Goal: Task Accomplishment & Management: Use online tool/utility

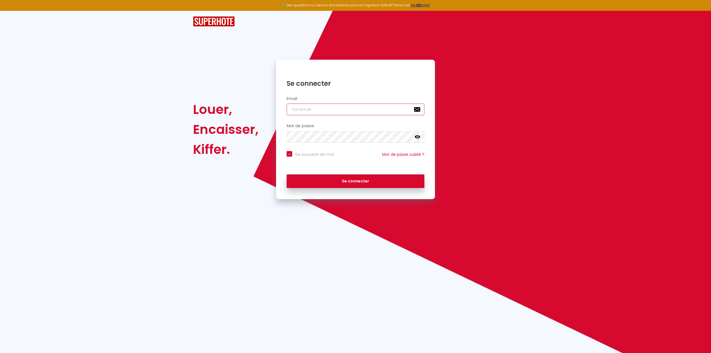
click at [315, 109] on input "email" at bounding box center [356, 110] width 138 height 12
type input "[EMAIL_ADDRESS][DOMAIN_NAME]"
click at [310, 180] on button "Se connecter" at bounding box center [356, 181] width 138 height 14
checkbox input "true"
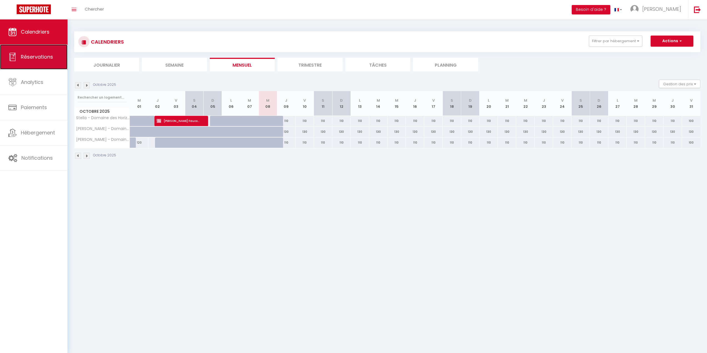
click at [47, 56] on span "Réservations" at bounding box center [37, 56] width 32 height 7
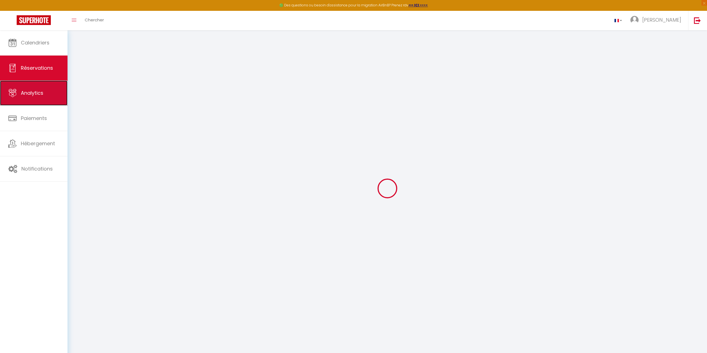
click at [40, 88] on link "Analytics" at bounding box center [33, 93] width 67 height 25
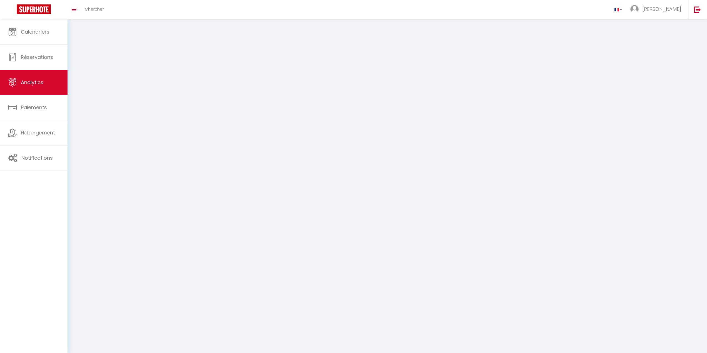
select select "2025"
select select "10"
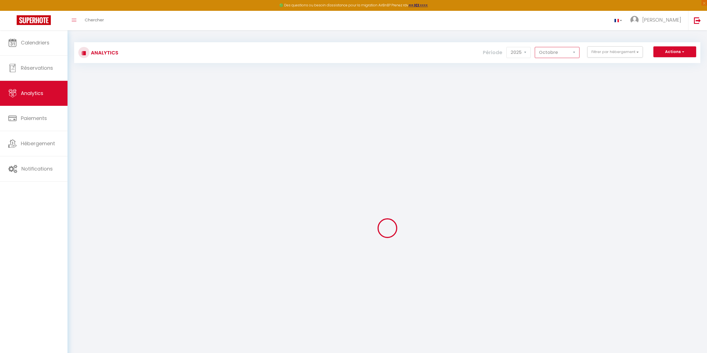
click at [551, 56] on select "[PERSON_NAME] Mars [PERSON_NAME] Juin Juillet Août Septembre Octobre Novembre D…" at bounding box center [557, 52] width 45 height 11
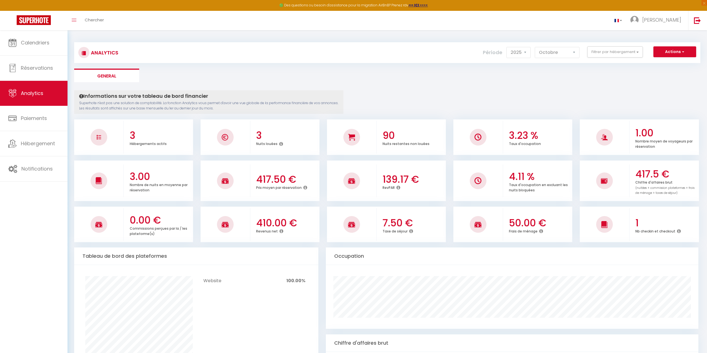
click at [594, 53] on button "Filtrer par hébergement" at bounding box center [615, 51] width 56 height 11
click at [597, 52] on button "Filtrer par hébergement" at bounding box center [615, 51] width 56 height 11
click at [555, 56] on select "[PERSON_NAME] Mars [PERSON_NAME] Juin Juillet Août Septembre Octobre Novembre D…" at bounding box center [557, 52] width 45 height 11
click at [517, 52] on select "2014 2015 2016 2017 2018 2019 2020 2021 2022 2023 2024 2025 2026 2027" at bounding box center [518, 52] width 24 height 11
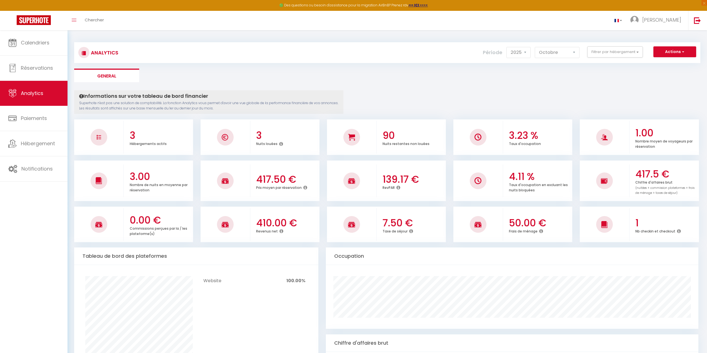
click at [687, 50] on button "Actions" at bounding box center [674, 51] width 43 height 11
click at [649, 179] on h3 "417.5 €" at bounding box center [666, 174] width 62 height 12
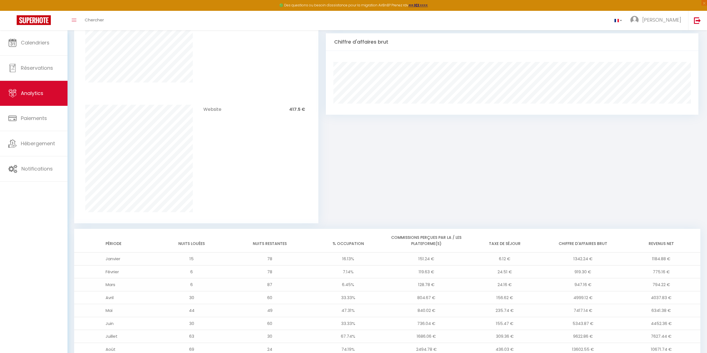
scroll to position [389, 0]
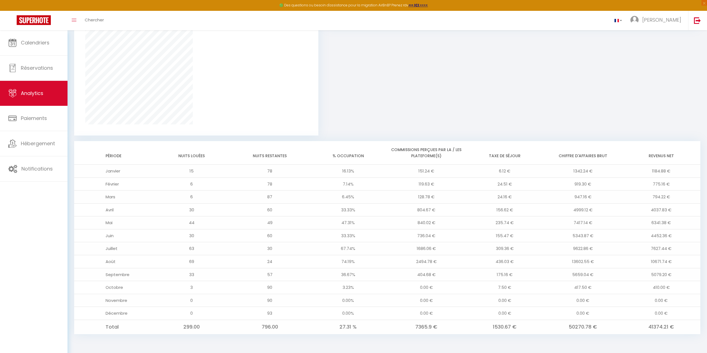
click at [274, 187] on td "78" at bounding box center [270, 183] width 78 height 13
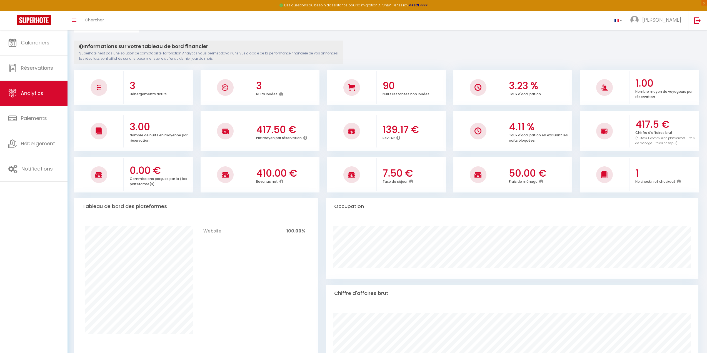
scroll to position [0, 0]
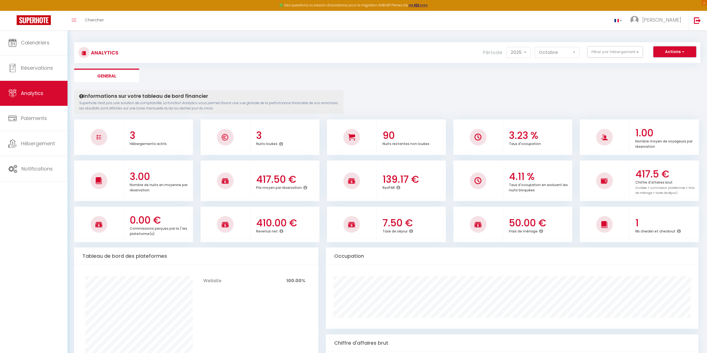
click at [675, 52] on button "Actions" at bounding box center [674, 51] width 43 height 11
click at [677, 71] on link "Génération SuperAnalyzer" at bounding box center [660, 70] width 70 height 7
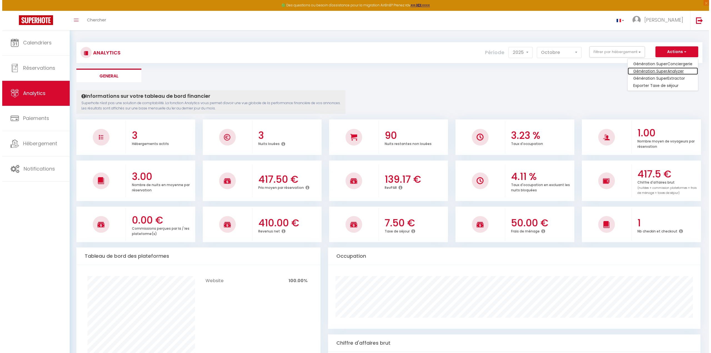
type input "[EMAIL_ADDRESS][DOMAIN_NAME]"
select select
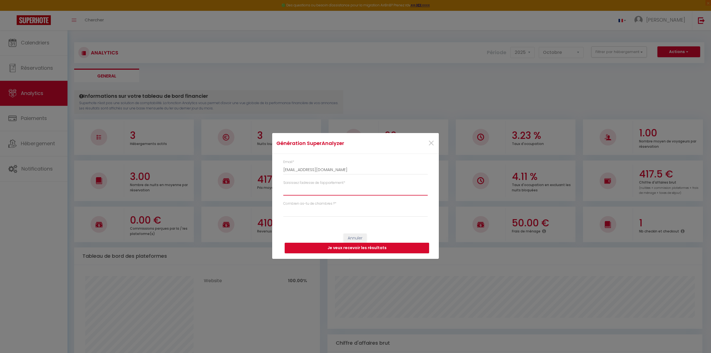
click at [339, 188] on input "Saisissez l'adresse de l'appartement *" at bounding box center [355, 191] width 144 height 10
click at [338, 209] on select "Studio 1 chambre 2 chambres 3 chambres 4 chambres +" at bounding box center [355, 211] width 144 height 11
click at [378, 165] on input "[EMAIL_ADDRESS][DOMAIN_NAME]" at bounding box center [355, 170] width 144 height 10
click at [432, 143] on span "×" at bounding box center [431, 143] width 7 height 17
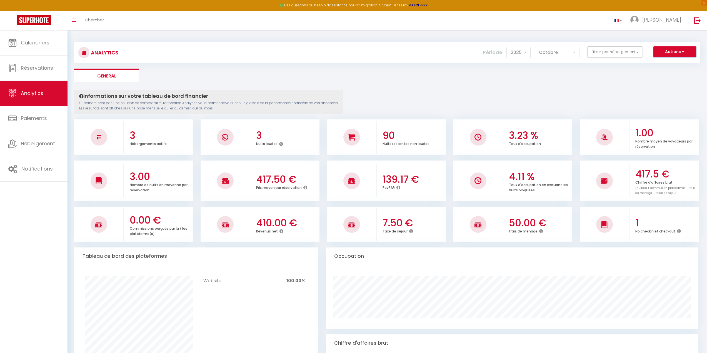
click at [681, 49] on span "button" at bounding box center [682, 52] width 3 height 6
click at [287, 183] on h3 "417.50 €" at bounding box center [287, 180] width 62 height 12
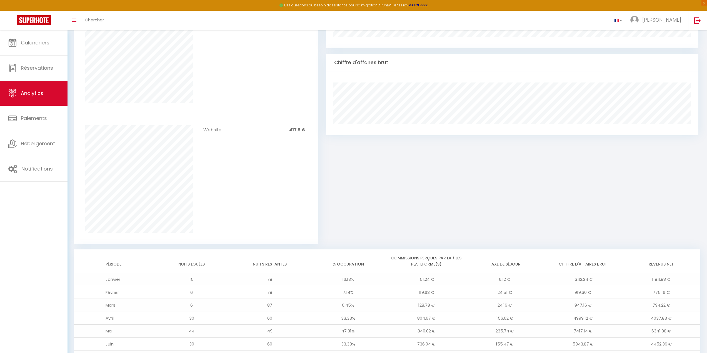
scroll to position [389, 0]
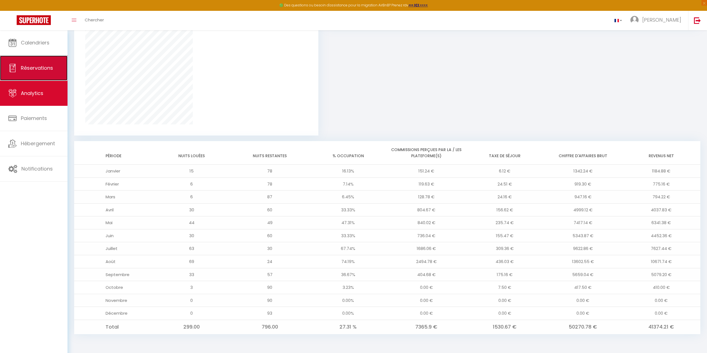
click at [39, 71] on link "Réservations" at bounding box center [33, 68] width 67 height 25
select select "not_cancelled"
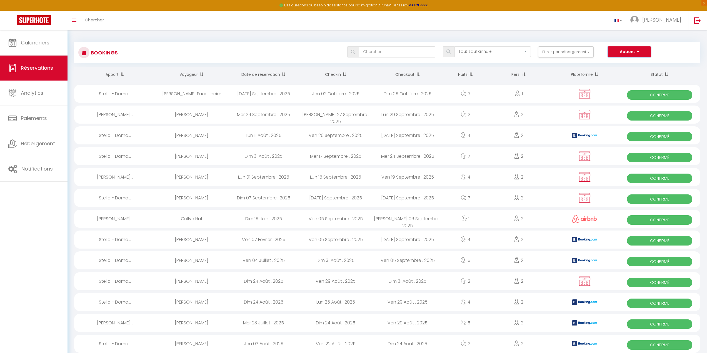
click at [620, 48] on button "Actions" at bounding box center [629, 51] width 43 height 11
click at [617, 71] on link "Exporter les réservations" at bounding box center [620, 70] width 59 height 7
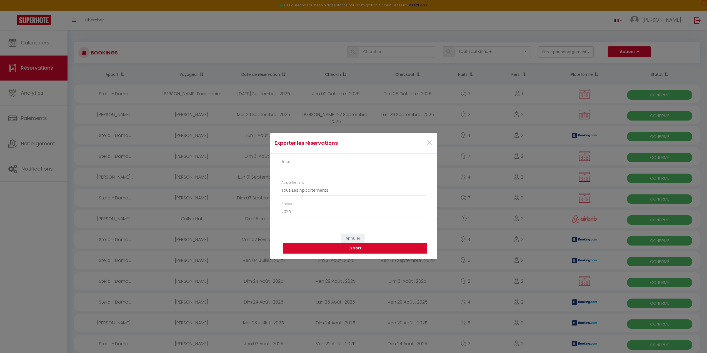
type input "[EMAIL_ADDRESS][DOMAIN_NAME]"
click at [358, 250] on button "Export" at bounding box center [357, 248] width 144 height 11
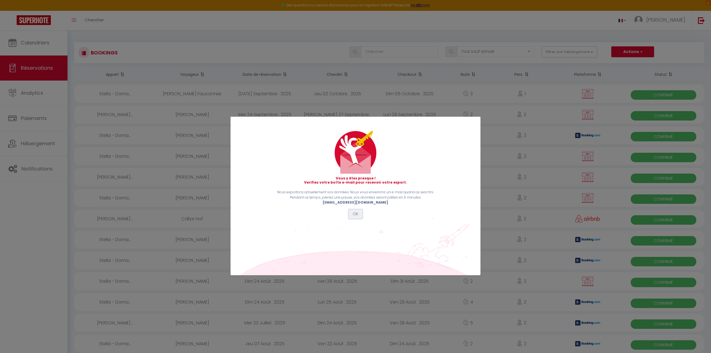
click at [358, 216] on button "OK" at bounding box center [356, 213] width 14 height 9
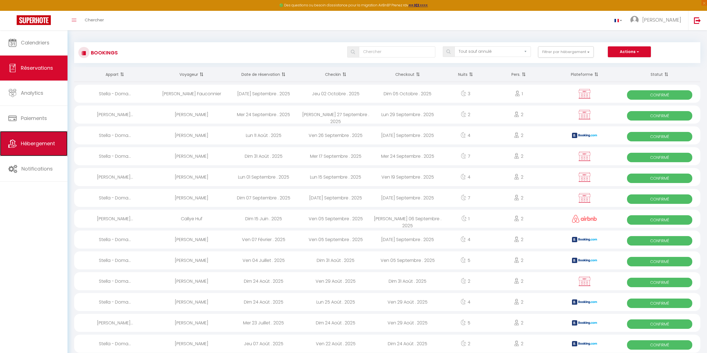
click at [35, 145] on span "Hébergement" at bounding box center [38, 143] width 34 height 7
